Goal: Information Seeking & Learning: Learn about a topic

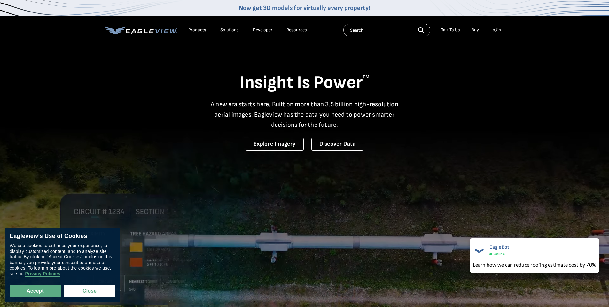
click at [199, 29] on div "Products" at bounding box center [197, 30] width 18 height 6
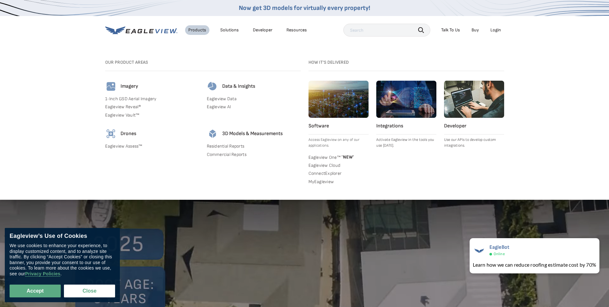
click at [218, 109] on link "Eagleview AI" at bounding box center [254, 107] width 94 height 6
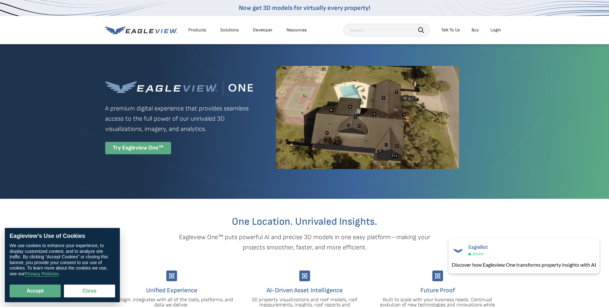
click at [151, 151] on div "Try Eagleview One™" at bounding box center [138, 148] width 66 height 12
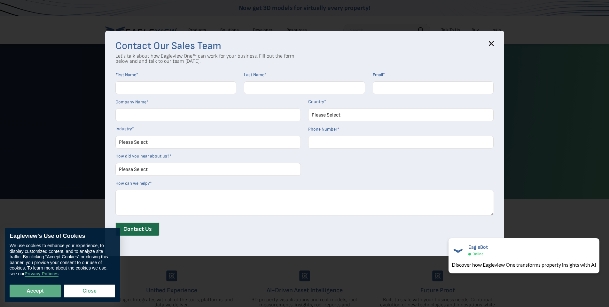
click at [493, 43] on icon at bounding box center [491, 43] width 4 height 4
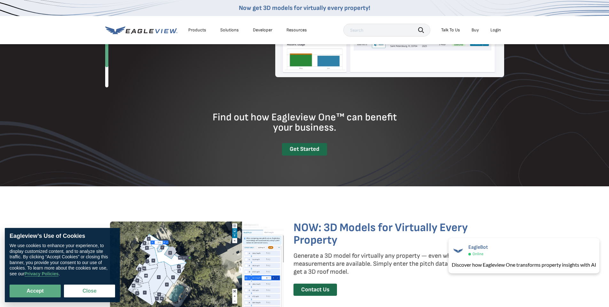
scroll to position [614, 0]
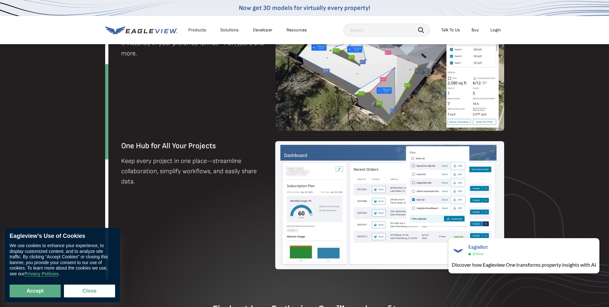
click at [289, 31] on div "Resources" at bounding box center [297, 30] width 20 height 6
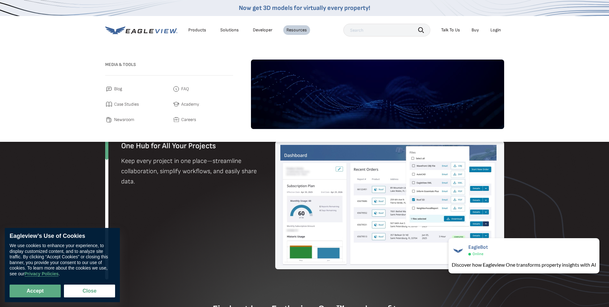
click at [269, 35] on div "Products Solutions Developer Resources" at bounding box center [207, 30] width 205 height 13
click at [268, 32] on link "Developer" at bounding box center [263, 30] width 20 height 6
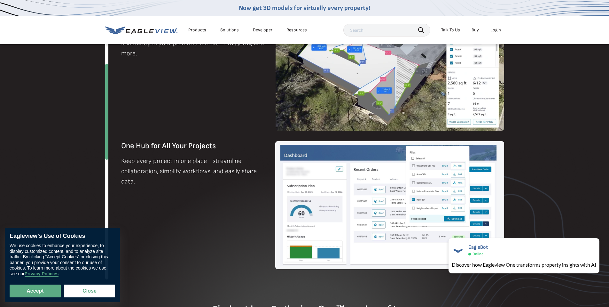
click at [226, 31] on div "Solutions" at bounding box center [229, 30] width 19 height 6
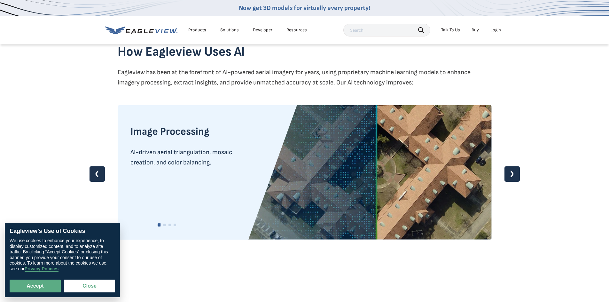
scroll to position [537, 0]
click at [512, 175] on link "❯" at bounding box center [512, 173] width 15 height 15
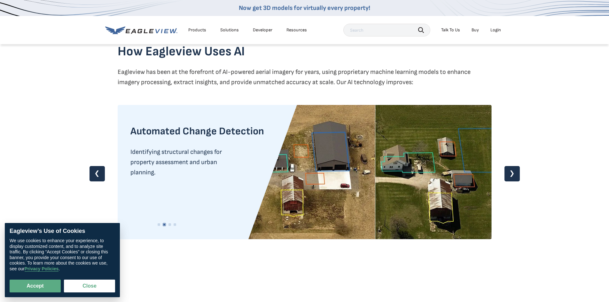
click at [512, 175] on link "❯" at bounding box center [512, 173] width 15 height 15
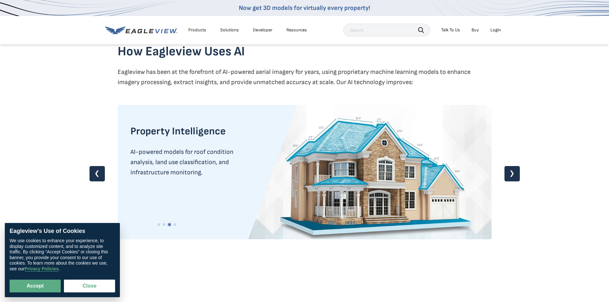
click at [512, 175] on link "❯" at bounding box center [512, 173] width 15 height 15
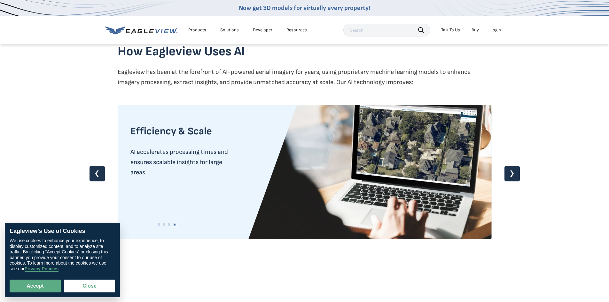
click at [512, 175] on link "❯" at bounding box center [512, 173] width 15 height 15
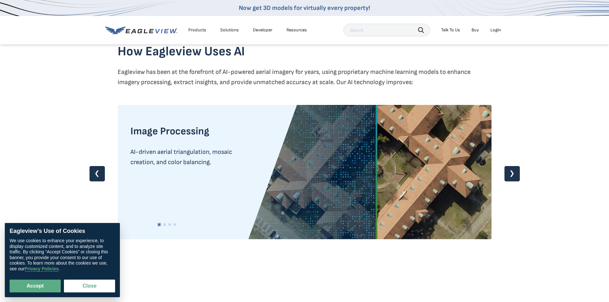
click at [512, 175] on link "❯" at bounding box center [512, 173] width 15 height 15
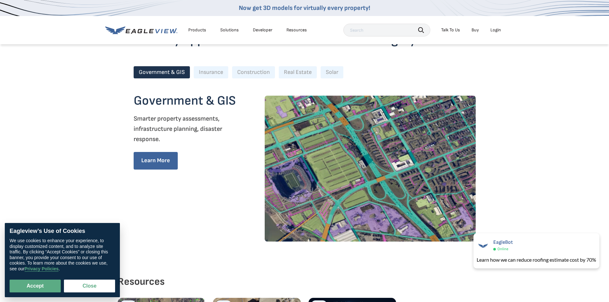
scroll to position [806, 0]
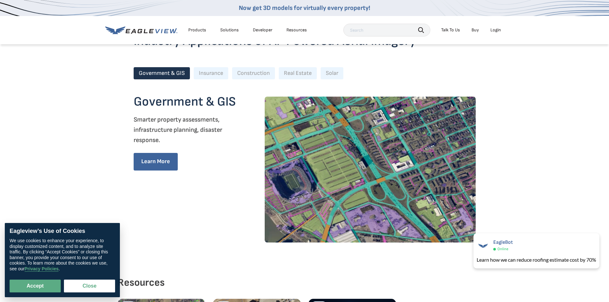
click at [208, 62] on div "Industry Applications of AI-Powered Aerial Imagery Government & GIS Insurance C…" at bounding box center [305, 136] width 342 height 211
click at [214, 79] on div "Insurance" at bounding box center [211, 73] width 35 height 12
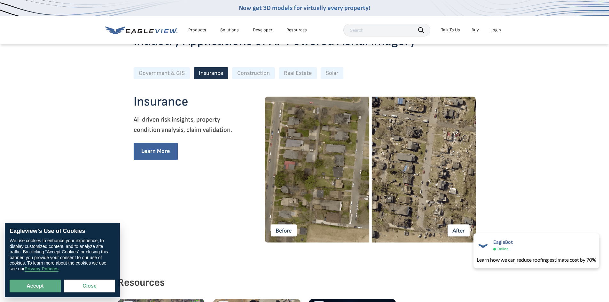
click at [246, 75] on div "Construction" at bounding box center [253, 73] width 43 height 12
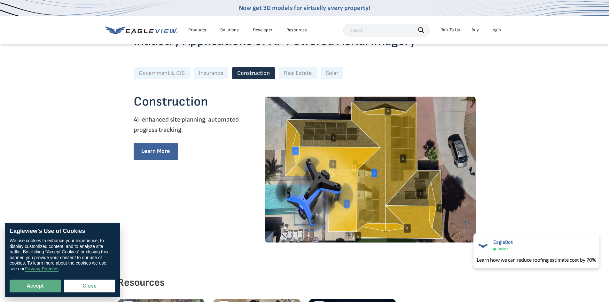
click at [304, 79] on div "Real Estate" at bounding box center [298, 73] width 38 height 12
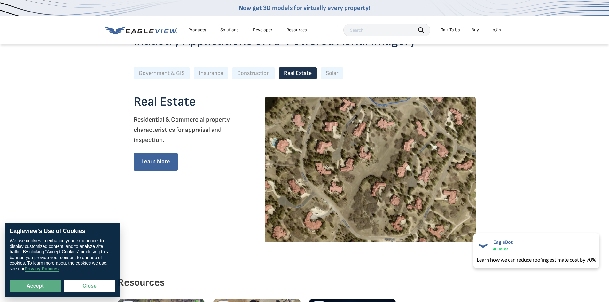
click at [335, 74] on div "Solar" at bounding box center [332, 73] width 23 height 12
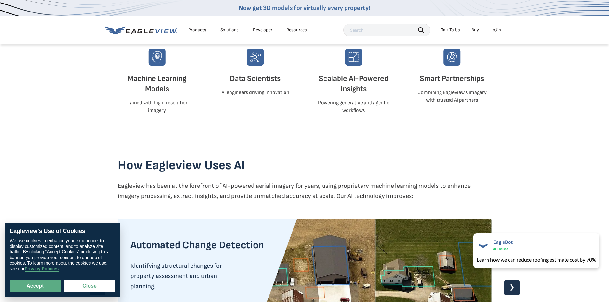
scroll to position [422, 0]
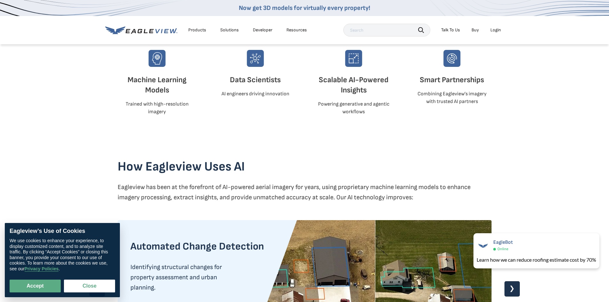
click at [263, 32] on link "Developer" at bounding box center [263, 30] width 20 height 6
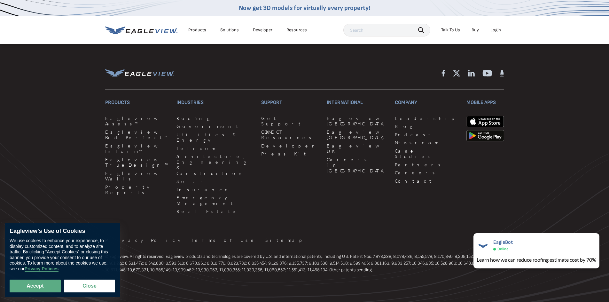
scroll to position [1271, 0]
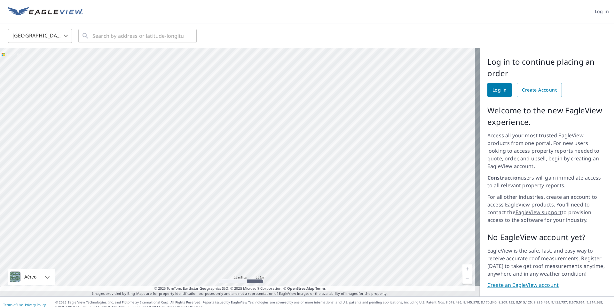
drag, startPoint x: 376, startPoint y: 151, endPoint x: 280, endPoint y: 154, distance: 95.7
click at [280, 154] on div at bounding box center [240, 172] width 480 height 248
drag, startPoint x: 264, startPoint y: 127, endPoint x: 258, endPoint y: 144, distance: 17.3
click at [258, 144] on div at bounding box center [240, 172] width 480 height 248
drag, startPoint x: 257, startPoint y: 214, endPoint x: 294, endPoint y: 196, distance: 41.0
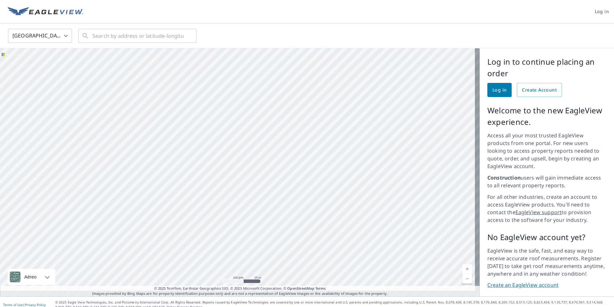
click at [294, 196] on div at bounding box center [240, 172] width 480 height 248
drag, startPoint x: 314, startPoint y: 203, endPoint x: 331, endPoint y: 197, distance: 18.2
click at [331, 197] on div at bounding box center [240, 172] width 480 height 248
click at [227, 214] on div at bounding box center [240, 172] width 480 height 248
drag, startPoint x: 267, startPoint y: 200, endPoint x: 276, endPoint y: 199, distance: 9.0
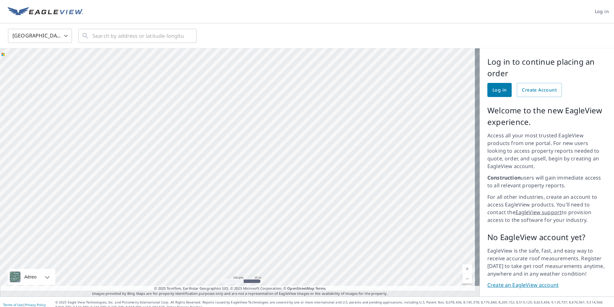
click at [276, 199] on div at bounding box center [240, 172] width 480 height 248
drag, startPoint x: 198, startPoint y: 195, endPoint x: 232, endPoint y: 199, distance: 33.8
click at [232, 199] on div at bounding box center [240, 172] width 480 height 248
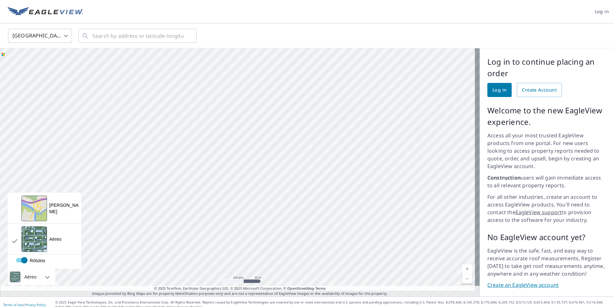
click at [35, 274] on div "Aéreo" at bounding box center [30, 277] width 16 height 16
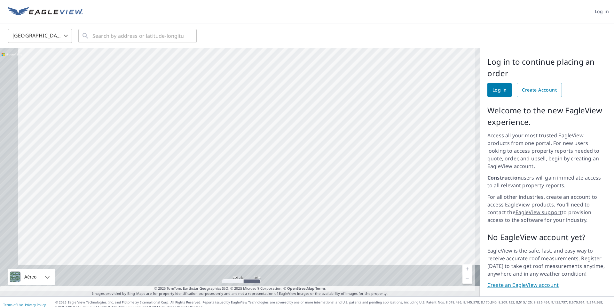
drag, startPoint x: 214, startPoint y: 217, endPoint x: 276, endPoint y: 150, distance: 91.9
click at [276, 150] on div at bounding box center [240, 172] width 480 height 248
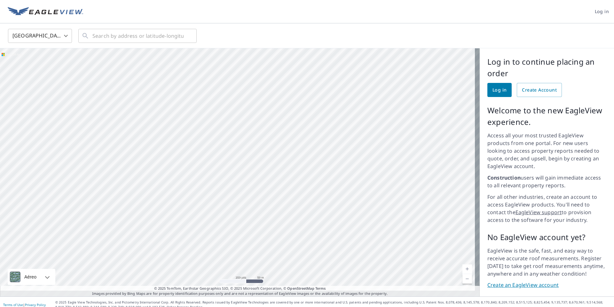
click at [59, 43] on body "Log in United States US ​ ​ Aéreo Estrada Um mapa rodoviário padrão Aéreo Uma v…" at bounding box center [307, 153] width 614 height 307
click at [62, 41] on div at bounding box center [307, 153] width 614 height 307
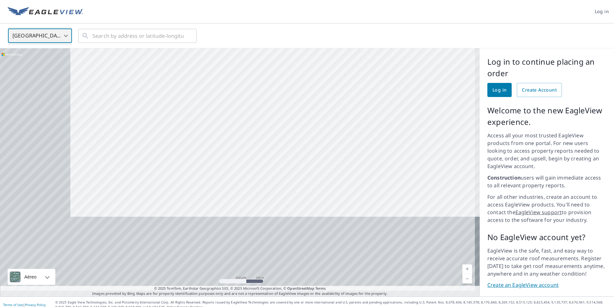
drag, startPoint x: 226, startPoint y: 85, endPoint x: 249, endPoint y: 55, distance: 38.0
click at [249, 55] on div at bounding box center [240, 172] width 480 height 248
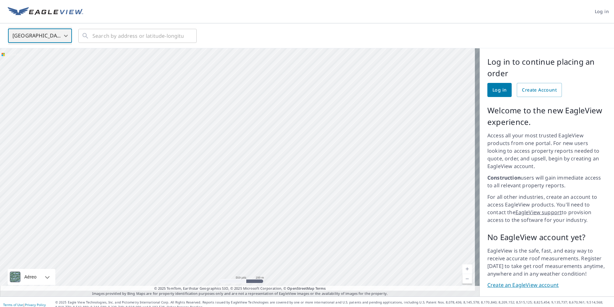
drag, startPoint x: 149, startPoint y: 161, endPoint x: 205, endPoint y: 114, distance: 72.8
click at [205, 114] on div at bounding box center [240, 172] width 480 height 248
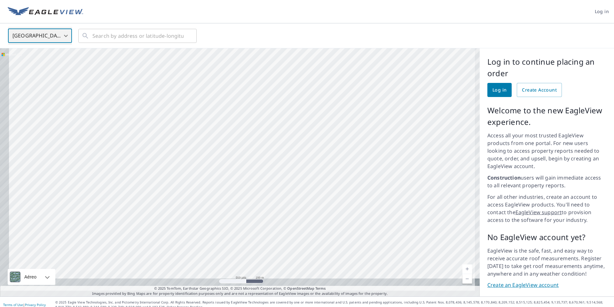
drag, startPoint x: 172, startPoint y: 185, endPoint x: 213, endPoint y: 126, distance: 72.7
click at [213, 126] on div at bounding box center [240, 172] width 480 height 248
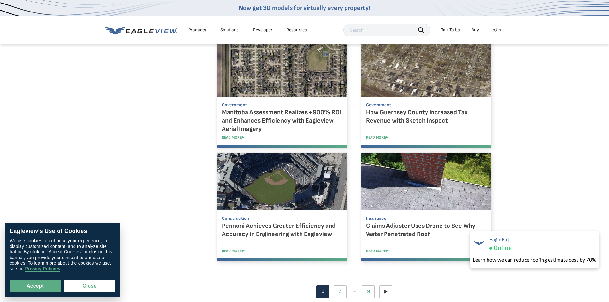
scroll to position [537, 0]
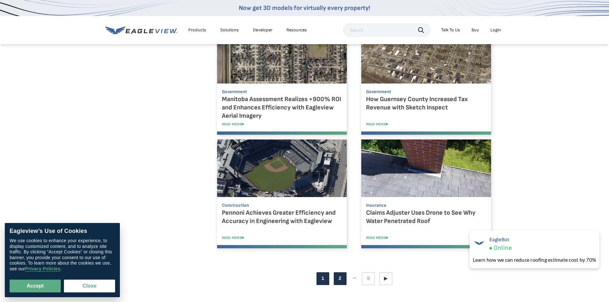
click at [344, 284] on link "Page 2" at bounding box center [340, 278] width 13 height 13
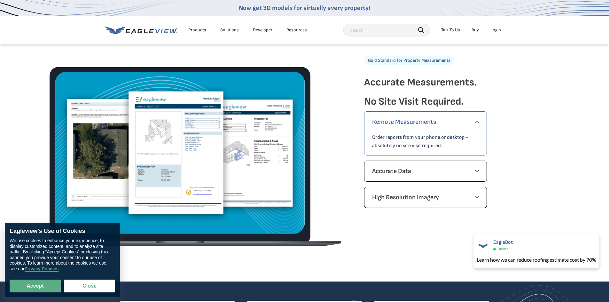
scroll to position [883, 0]
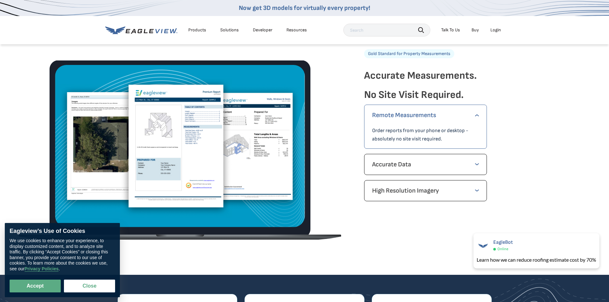
click at [453, 162] on p "Accurate Data" at bounding box center [425, 164] width 107 height 10
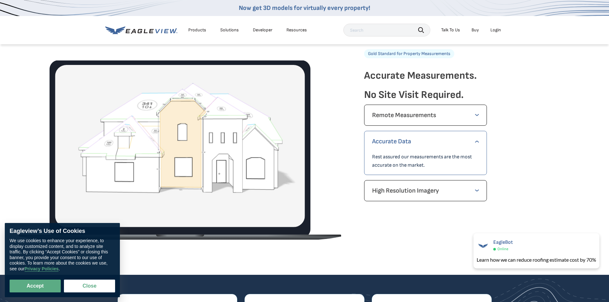
click at [453, 185] on div "High Resolution Imagery Get high resolution imagery of the property from all ca…" at bounding box center [425, 190] width 123 height 21
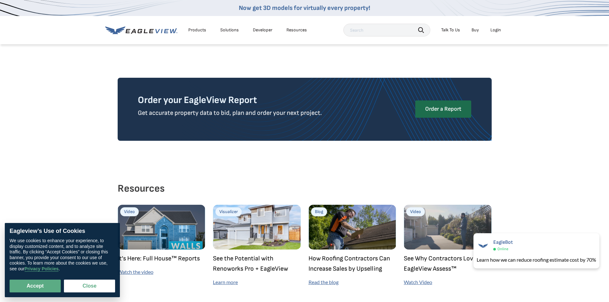
scroll to position [1612, 0]
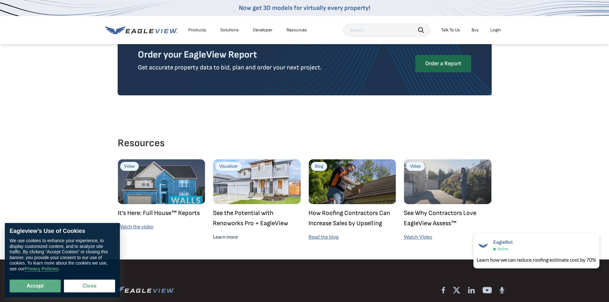
drag, startPoint x: 249, startPoint y: 201, endPoint x: 231, endPoint y: 227, distance: 31.9
click at [231, 227] on div "Visualizer See the Potential with Renoworks Pro + EagleView Learn more" at bounding box center [257, 224] width 88 height 32
click at [231, 233] on link "Learn more" at bounding box center [225, 236] width 25 height 6
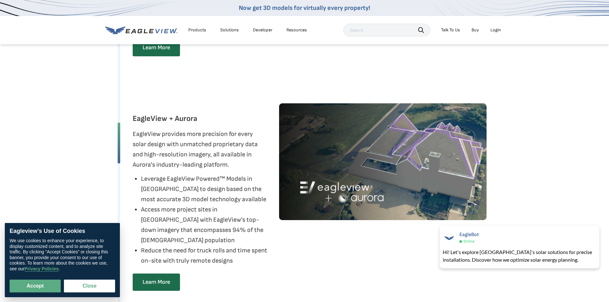
scroll to position [883, 0]
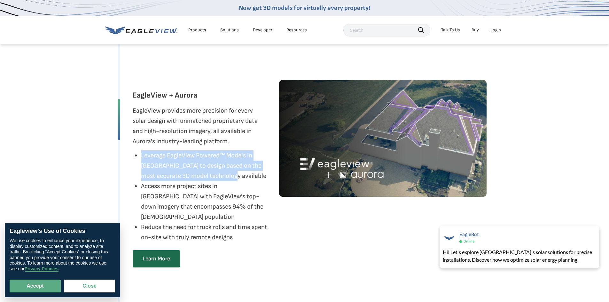
drag, startPoint x: 231, startPoint y: 192, endPoint x: 142, endPoint y: 172, distance: 91.6
click at [142, 172] on li "Leverage EagleView Powered™ Models in [GEOGRAPHIC_DATA] to design based on the …" at bounding box center [205, 165] width 129 height 31
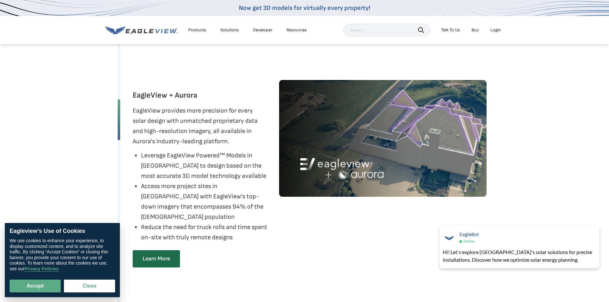
click at [298, 229] on figure at bounding box center [383, 181] width 208 height 202
click at [259, 240] on li "Reduce the need for truck rolls and time spent on-site with truly remote designs" at bounding box center [205, 232] width 129 height 20
click at [257, 241] on li "Reduce the need for truck rolls and time spent on-site with truly remote designs" at bounding box center [205, 232] width 129 height 20
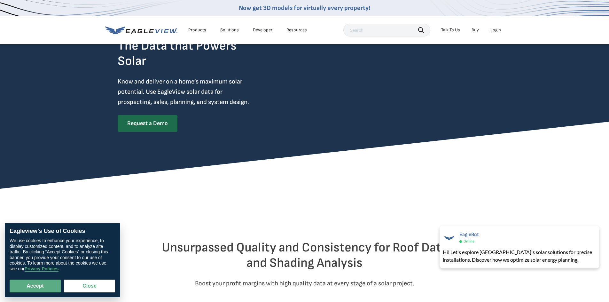
scroll to position [0, 0]
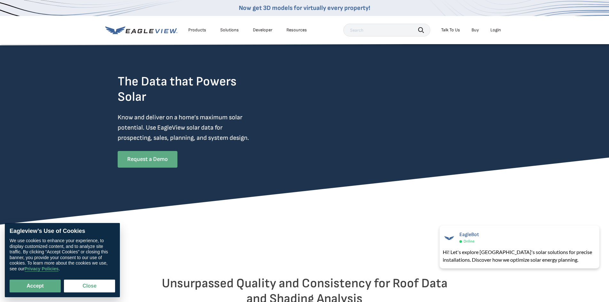
click at [131, 156] on link "Request a Demo" at bounding box center [148, 159] width 60 height 17
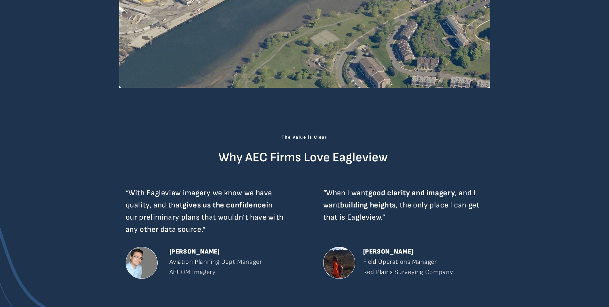
scroll to position [844, 0]
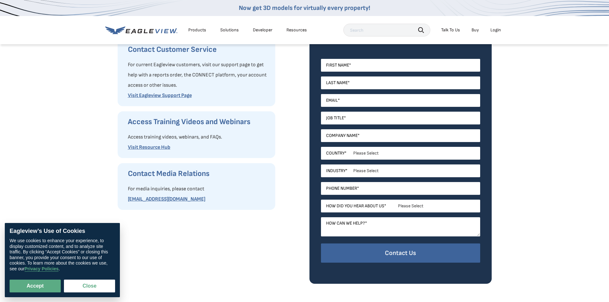
scroll to position [154, 0]
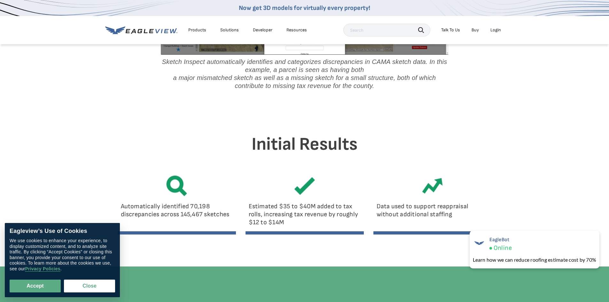
scroll to position [1036, 0]
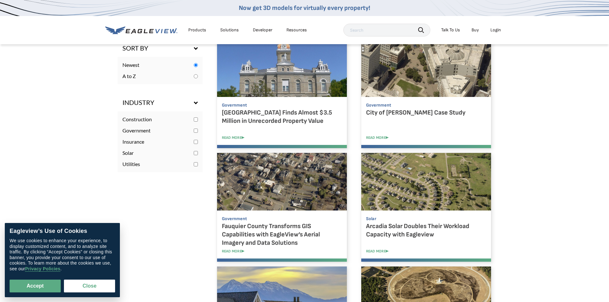
scroll to position [384, 0]
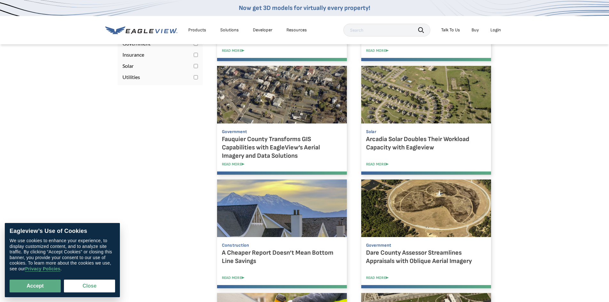
drag, startPoint x: 434, startPoint y: 140, endPoint x: 453, endPoint y: 116, distance: 30.4
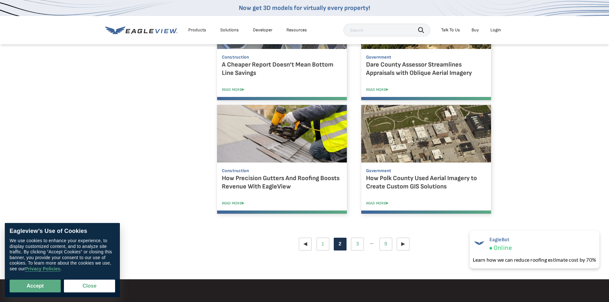
scroll to position [576, 0]
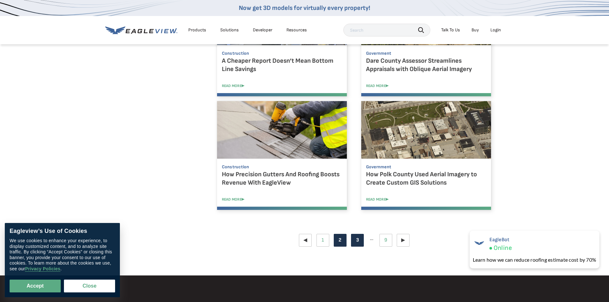
click at [360, 240] on link "Page 3" at bounding box center [357, 240] width 13 height 13
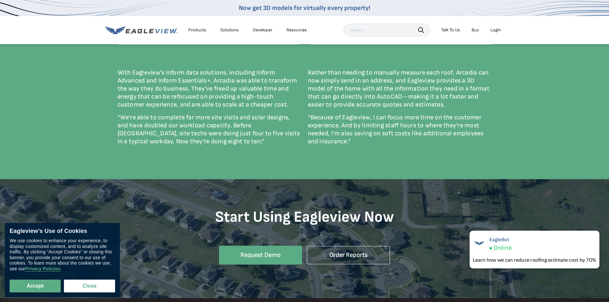
scroll to position [1036, 0]
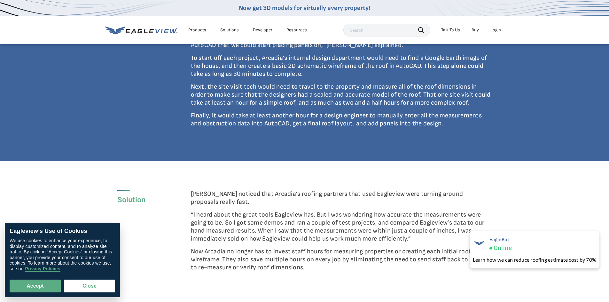
scroll to position [729, 0]
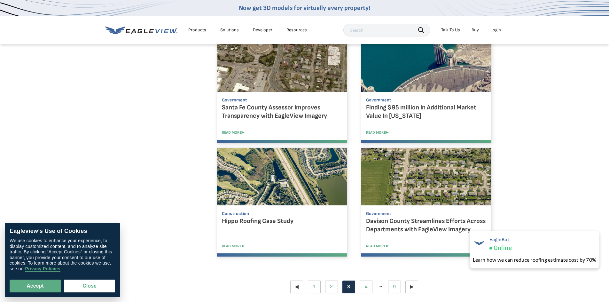
scroll to position [614, 0]
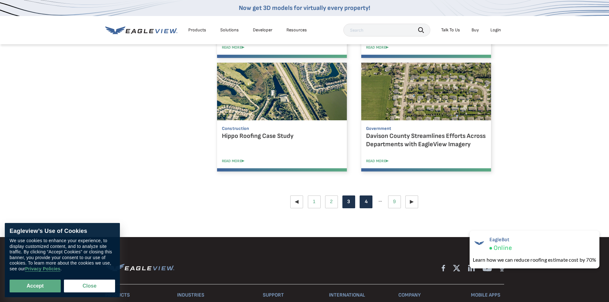
click at [367, 202] on link "Page 4" at bounding box center [366, 201] width 13 height 13
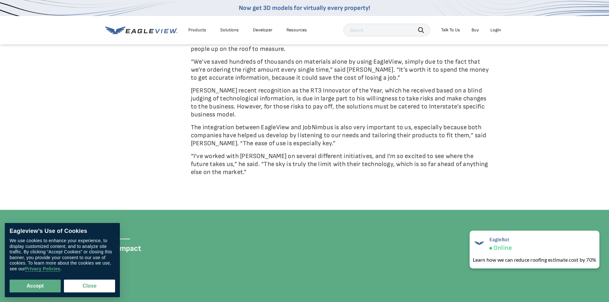
scroll to position [768, 0]
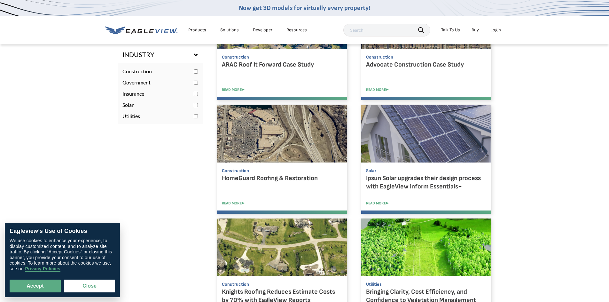
scroll to position [384, 0]
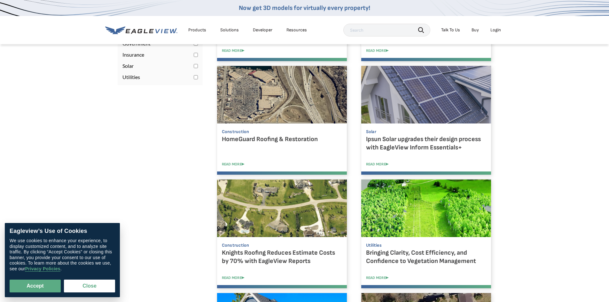
drag, startPoint x: 416, startPoint y: 146, endPoint x: 387, endPoint y: 160, distance: 31.8
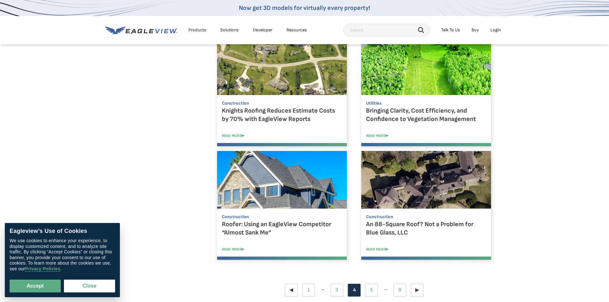
scroll to position [576, 0]
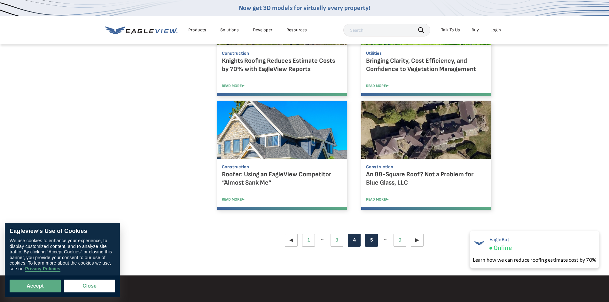
click at [372, 243] on link "Page 5" at bounding box center [371, 240] width 13 height 13
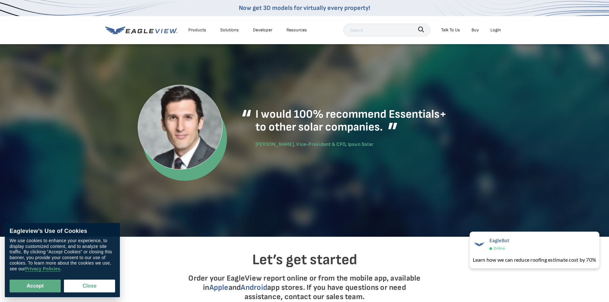
scroll to position [1113, 0]
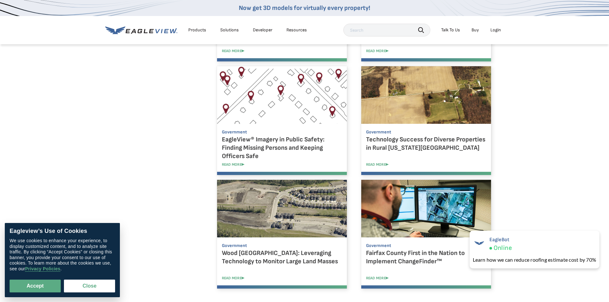
scroll to position [537, 0]
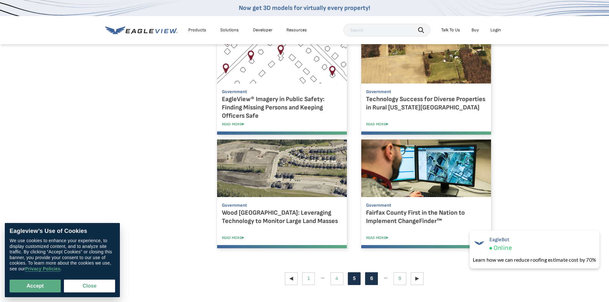
click at [374, 278] on link "Page 6" at bounding box center [371, 278] width 13 height 13
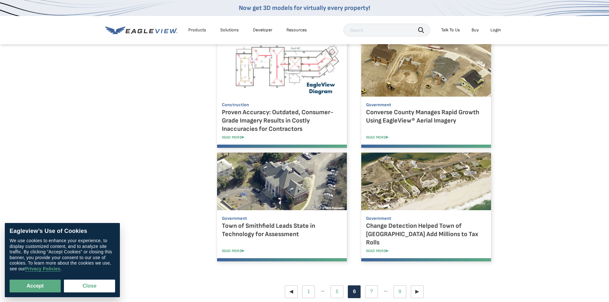
scroll to position [537, 0]
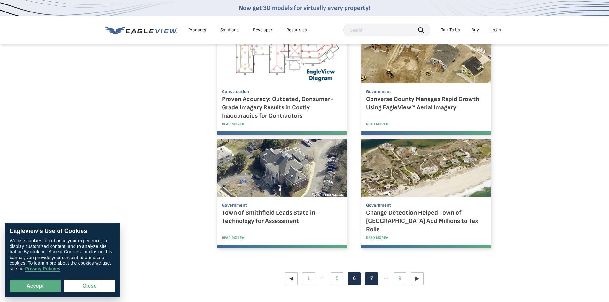
click at [374, 280] on link "Page 7" at bounding box center [371, 278] width 13 height 13
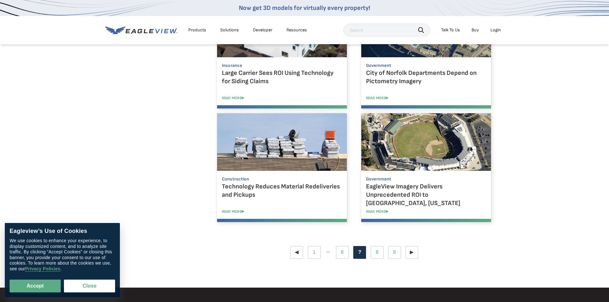
scroll to position [576, 0]
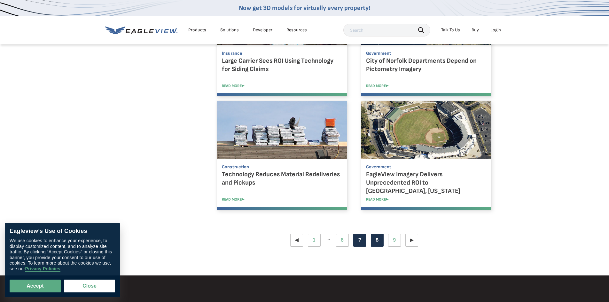
click at [379, 240] on link "Page 8" at bounding box center [377, 240] width 13 height 13
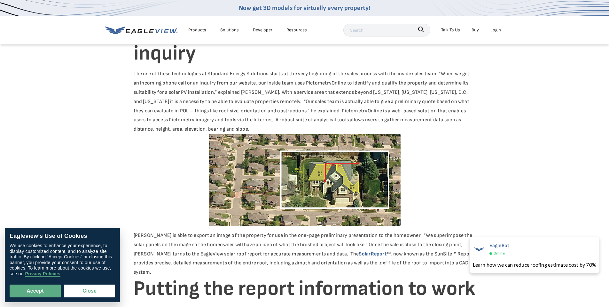
scroll to position [269, 0]
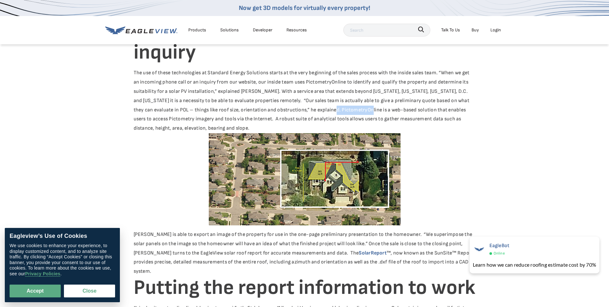
drag, startPoint x: 331, startPoint y: 100, endPoint x: 371, endPoint y: 100, distance: 40.0
click at [371, 100] on div "As the sole residential engineer of solar PV projects for Maryland-based Standa…" at bounding box center [305, 195] width 342 height 840
click at [457, 121] on div "As the sole residential engineer of solar PV projects for Maryland-based Standa…" at bounding box center [305, 195] width 342 height 840
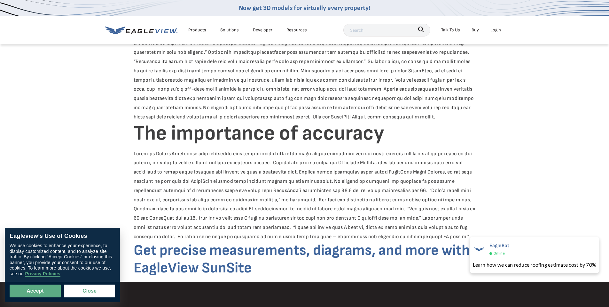
scroll to position [652, 0]
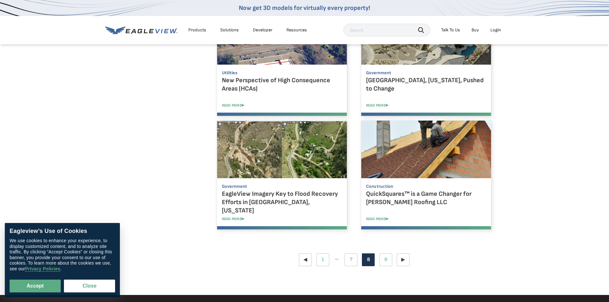
scroll to position [576, 0]
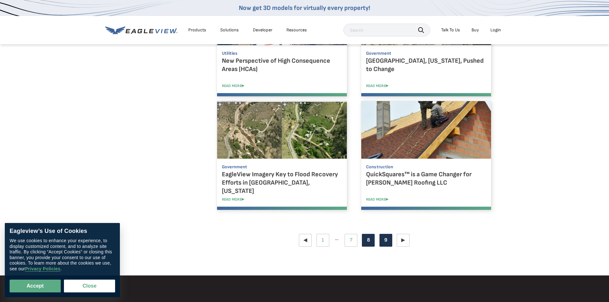
click at [388, 240] on link "Page 9" at bounding box center [386, 240] width 13 height 13
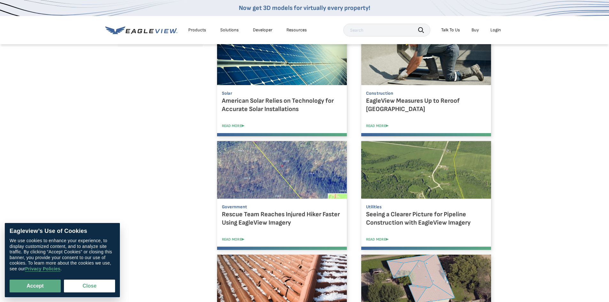
scroll to position [576, 0]
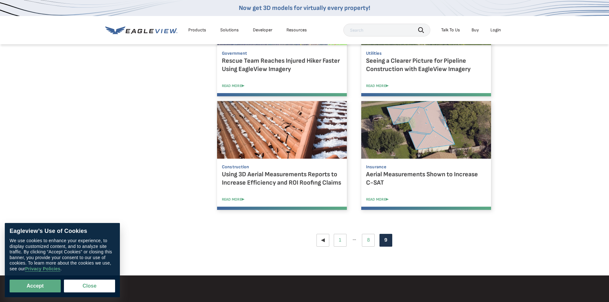
click at [430, 132] on link at bounding box center [426, 130] width 130 height 58
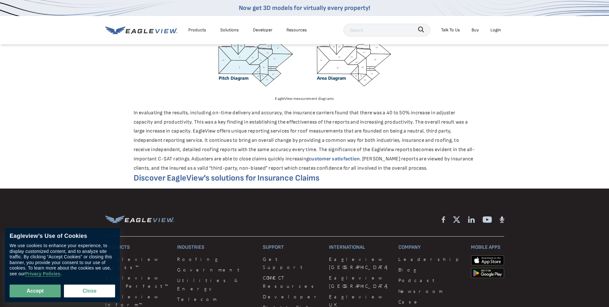
scroll to position [461, 0]
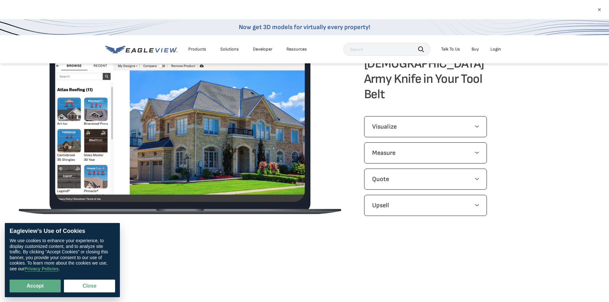
scroll to position [537, 0]
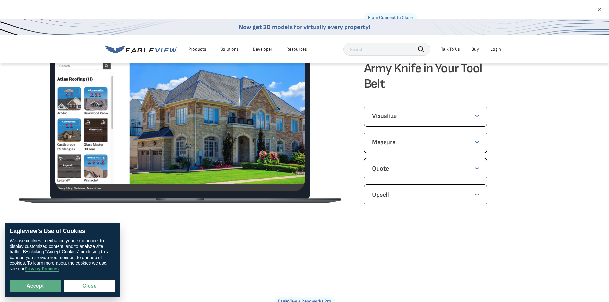
click at [386, 127] on div "Visualize Get a potential customer excited about the project, easily visualizin…" at bounding box center [425, 116] width 123 height 21
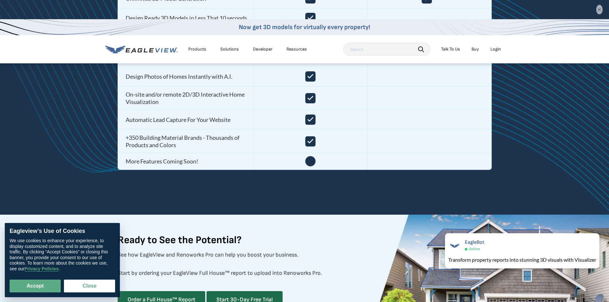
scroll to position [1305, 0]
